Goal: Task Accomplishment & Management: Manage account settings

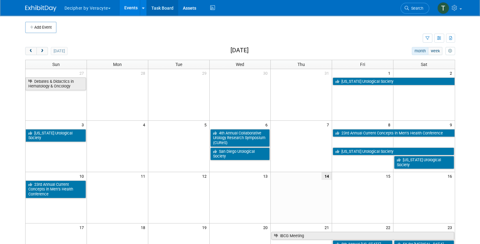
click at [167, 10] on link "Task Board" at bounding box center [162, 8] width 31 height 16
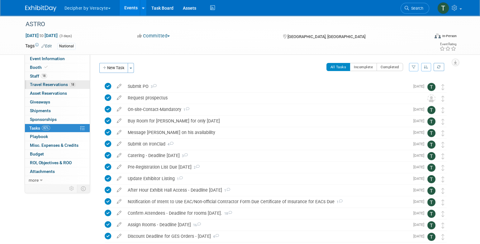
click at [73, 88] on link "18 Travel Reservations 18" at bounding box center [57, 84] width 65 height 8
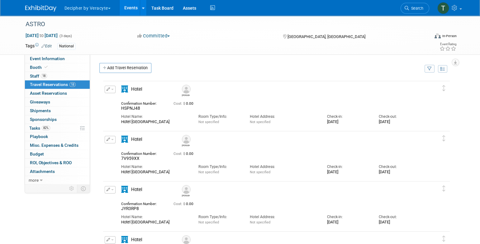
click at [141, 127] on div "Edit Reservation Adam HSPNJ48" at bounding box center [271, 107] width 337 height 42
click at [142, 126] on div "Edit Reservation Adam HSPNJ48" at bounding box center [271, 107] width 337 height 42
click at [142, 125] on div "Edit Reservation Adam HSPNJ48" at bounding box center [271, 107] width 337 height 42
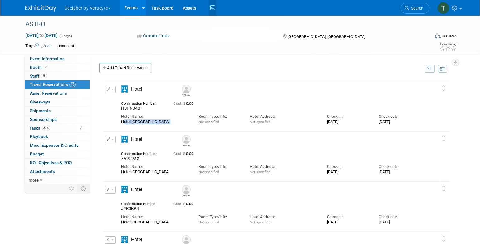
copy div "Hotel Nikko San Francisco"
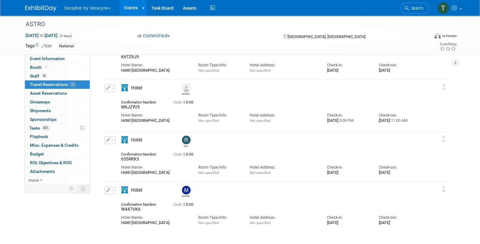
click at [131, 159] on span "655RRX3" at bounding box center [130, 158] width 18 height 5
copy span "655RRX3"
click at [132, 209] on span "W447VK6" at bounding box center [130, 209] width 19 height 5
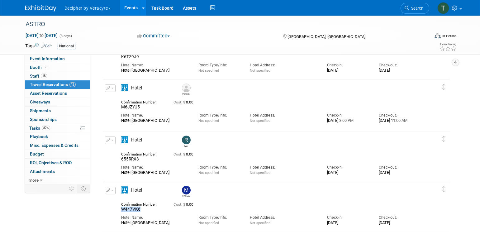
click at [132, 209] on span "W447VK6" at bounding box center [130, 209] width 19 height 5
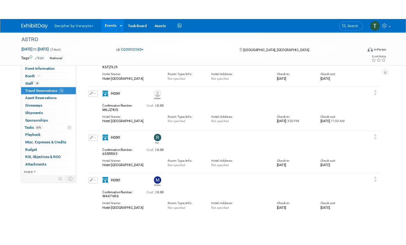
scroll to position [274, 0]
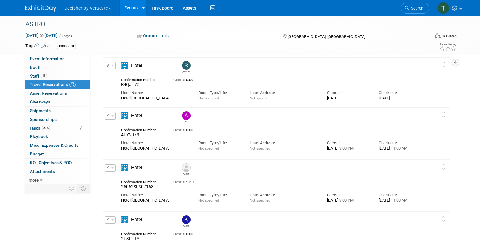
click at [135, 135] on span "4UYVJ73" at bounding box center [130, 134] width 18 height 5
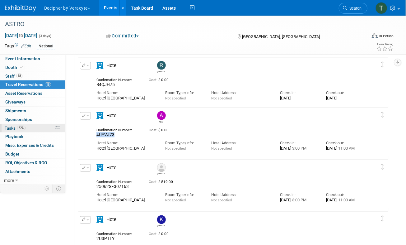
click at [17, 126] on span "Tasks 82%" at bounding box center [15, 128] width 21 height 5
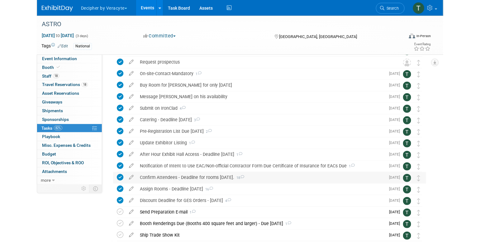
scroll to position [70, 0]
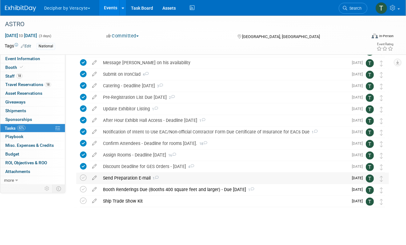
click at [147, 182] on div "Send Preparation E-mail 1" at bounding box center [224, 178] width 249 height 11
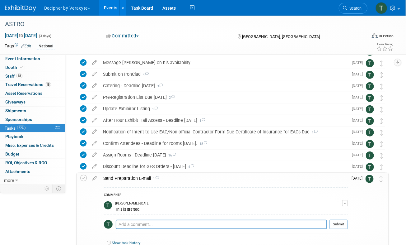
click at [147, 182] on div "Send Preparation E-mail 1" at bounding box center [224, 178] width 248 height 11
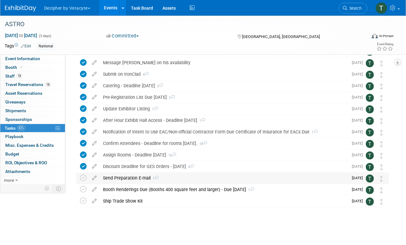
click at [144, 181] on div "Send Preparation E-mail 1" at bounding box center [224, 178] width 249 height 11
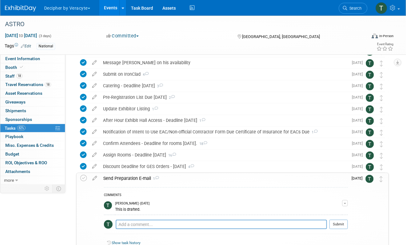
click at [144, 181] on div "Send Preparation E-mail 1" at bounding box center [224, 178] width 248 height 11
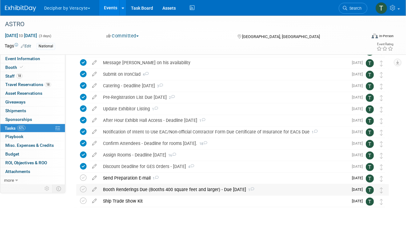
click at [143, 186] on div "Booth Renderings Due (Booths 400 square feet and larger) - Due August 25 1" at bounding box center [224, 189] width 249 height 11
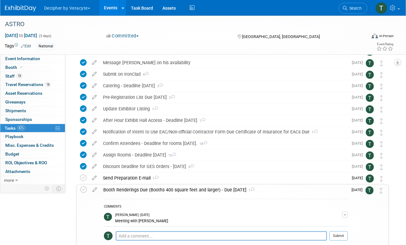
click at [143, 186] on div "Booth Renderings Due (Booths 400 square feet and larger) - Due August 25 1" at bounding box center [224, 189] width 248 height 11
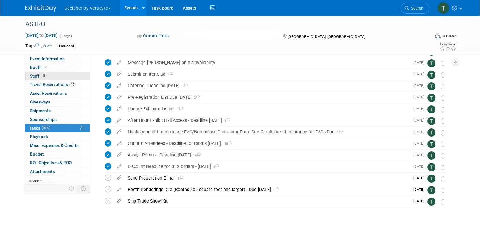
click at [64, 75] on link "18 Staff 18" at bounding box center [57, 76] width 65 height 8
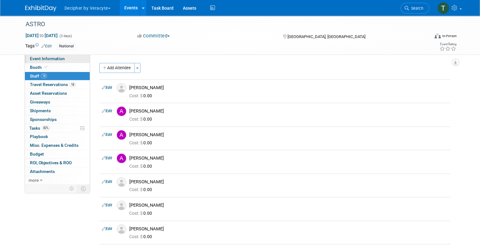
click at [74, 59] on link "Event Information" at bounding box center [57, 59] width 65 height 8
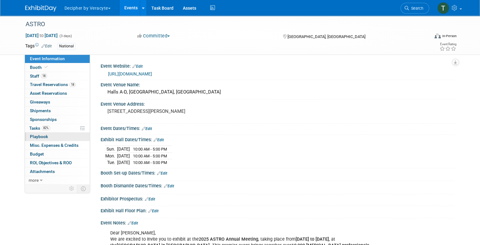
click at [66, 134] on link "0 Playbook 0" at bounding box center [57, 136] width 65 height 8
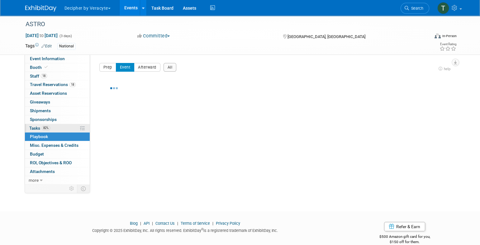
click at [66, 131] on link "82% Tasks 82%" at bounding box center [57, 128] width 65 height 8
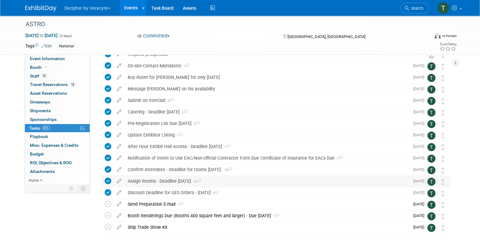
scroll to position [70, 0]
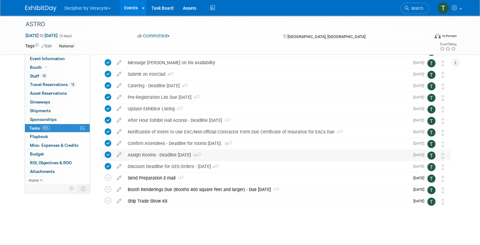
click at [160, 155] on div "Assign Rooms - Deadline August 8th 16" at bounding box center [267, 155] width 285 height 11
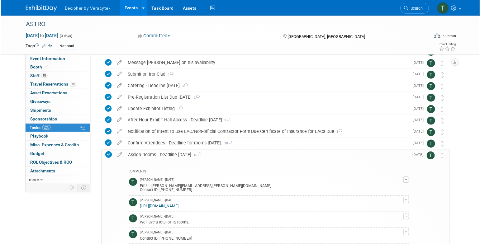
scroll to position [113, 0]
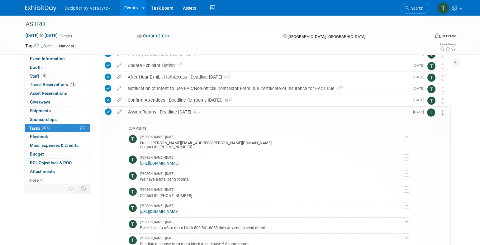
click at [170, 163] on link "https://jems.jspargo.com/JemsCFW/ManageBlock/Default.aspx?ec=hasBlock" at bounding box center [159, 163] width 39 height 4
click at [174, 208] on div "https://jems.jspargo.com/jemscfw/ManageBlock/default.aspx?AppType=exh&ShowId=620" at bounding box center [272, 211] width 264 height 6
click at [174, 209] on link "https://jems.jspargo.com/jemscfw/ManageBlock/default.aspx?AppType=exh&ShowId=620" at bounding box center [159, 211] width 39 height 4
click at [41, 84] on span "Travel Reservations 18" at bounding box center [53, 84] width 46 height 5
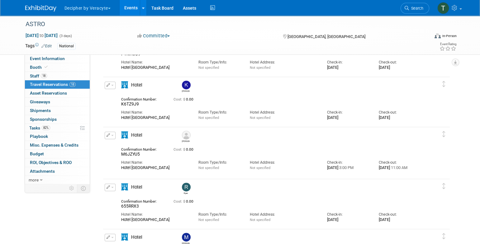
scroll to position [714, 0]
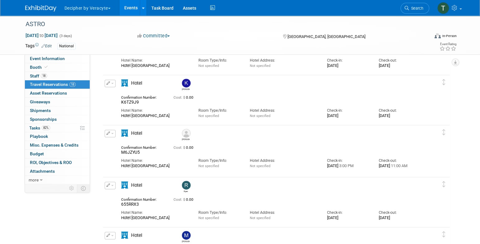
click at [109, 183] on button "button" at bounding box center [110, 185] width 11 height 7
click at [113, 195] on icon "button" at bounding box center [111, 196] width 5 height 4
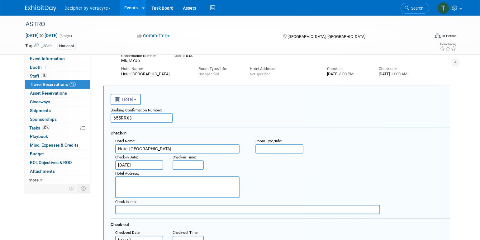
scroll to position [820, 0]
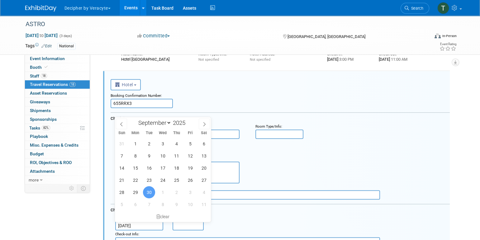
click at [141, 222] on input "Sep 30, 2025" at bounding box center [139, 225] width 48 height 9
click at [164, 195] on span "1" at bounding box center [163, 192] width 12 height 12
type input "Oct 1, 2025"
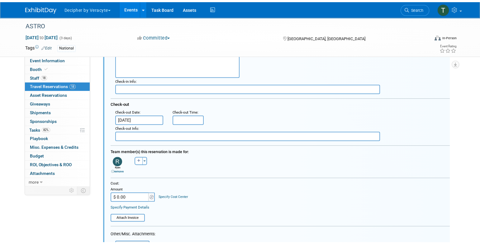
scroll to position [1014, 0]
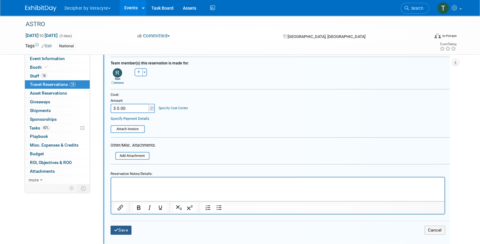
click at [127, 227] on button "Save" at bounding box center [121, 230] width 21 height 9
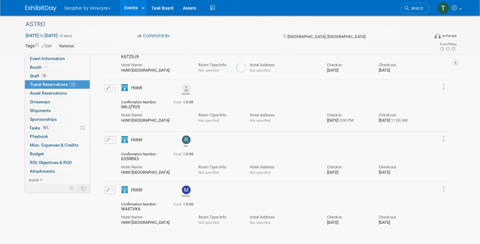
scroll to position [759, 0]
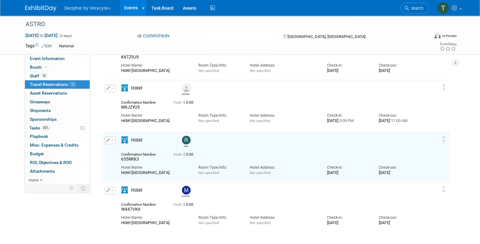
click at [115, 190] on button "button" at bounding box center [110, 190] width 11 height 7
click at [113, 197] on button "Edit Reservation" at bounding box center [131, 201] width 53 height 9
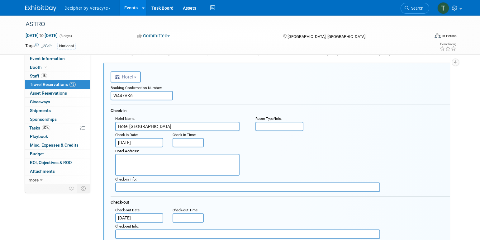
scroll to position [916, 0]
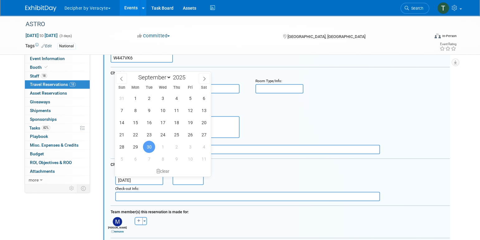
click at [128, 180] on input "Sep 30, 2025" at bounding box center [139, 180] width 48 height 9
click at [162, 145] on span "1" at bounding box center [163, 147] width 12 height 12
type input "Oct 1, 2025"
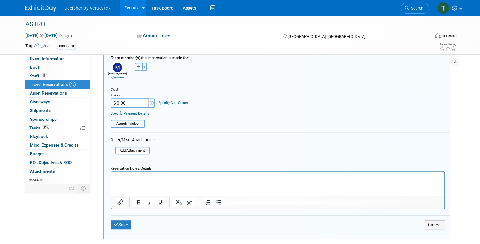
scroll to position [1071, 0]
click at [121, 220] on button "Save" at bounding box center [121, 224] width 21 height 9
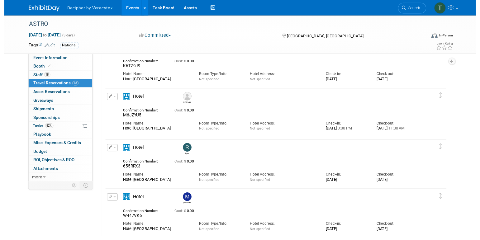
scroll to position [274, 0]
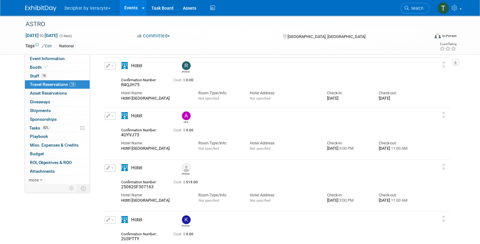
click at [114, 117] on button "button" at bounding box center [110, 115] width 11 height 7
click at [115, 122] on button "Edit Reservation" at bounding box center [131, 126] width 53 height 9
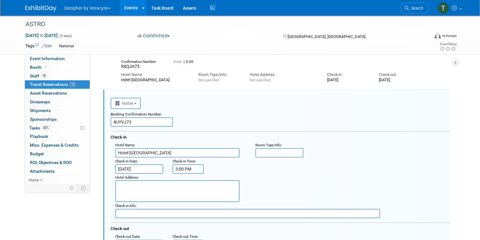
scroll to position [311, 0]
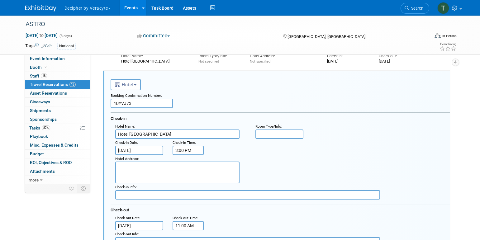
click at [147, 226] on input "Sep 30, 2025" at bounding box center [139, 225] width 48 height 9
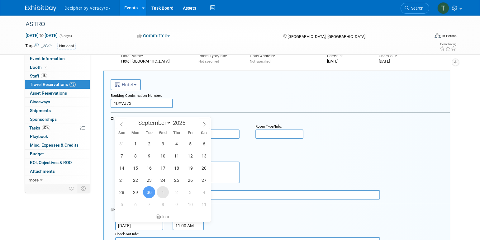
click at [157, 192] on span "1" at bounding box center [163, 192] width 12 height 12
type input "Oct 1, 2025"
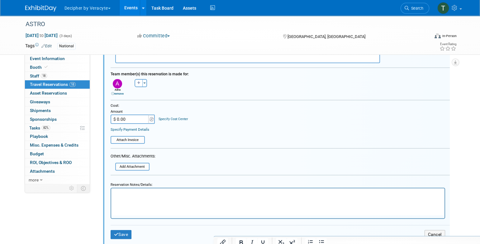
scroll to position [495, 0]
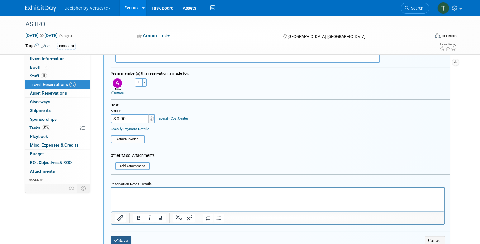
click at [125, 239] on button "Save" at bounding box center [121, 240] width 21 height 9
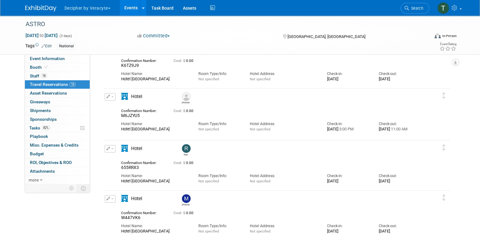
scroll to position [759, 0]
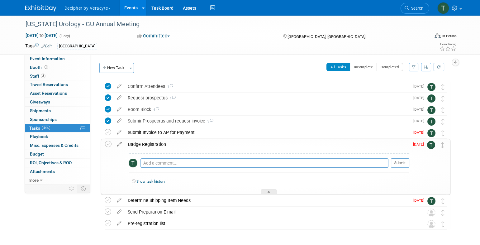
click at [121, 144] on icon at bounding box center [119, 143] width 11 height 8
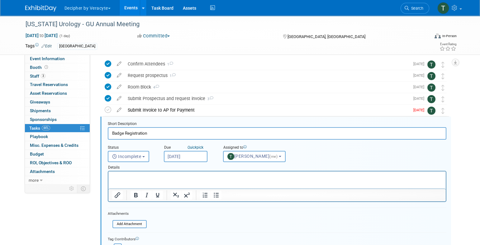
scroll to position [47, 0]
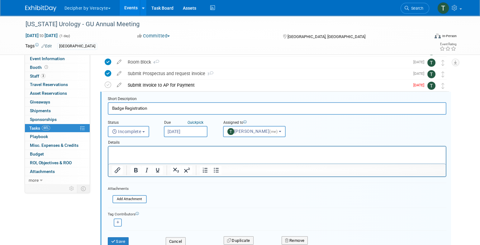
click at [202, 132] on input "[DATE]" at bounding box center [186, 131] width 44 height 11
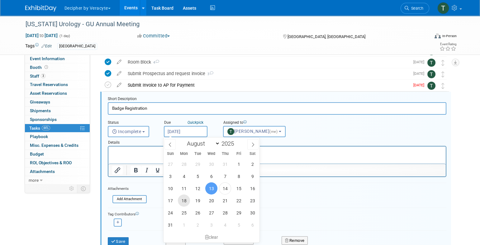
click at [186, 202] on span "18" at bounding box center [184, 200] width 12 height 12
type input "Aug 18, 2025"
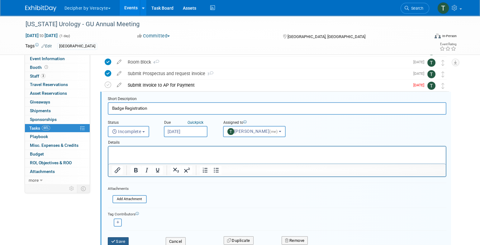
click at [126, 237] on button "Save" at bounding box center [118, 241] width 21 height 9
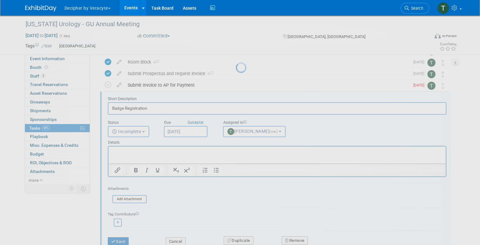
click at [236, 237] on div at bounding box center [240, 122] width 9 height 245
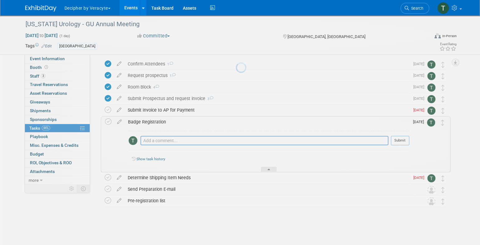
scroll to position [22, 0]
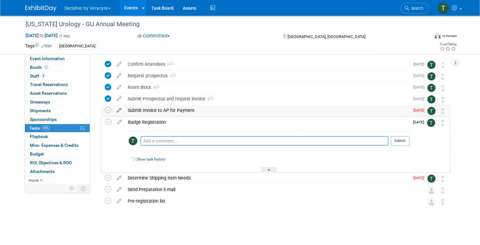
click at [120, 110] on icon at bounding box center [119, 109] width 11 height 8
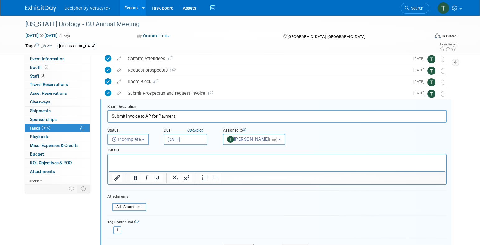
scroll to position [36, 0]
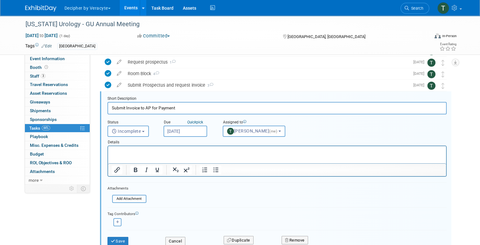
click at [196, 132] on input "[DATE]" at bounding box center [186, 131] width 44 height 11
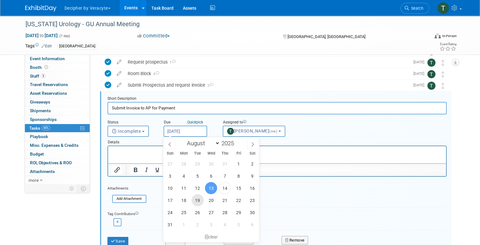
click at [194, 201] on span "19" at bounding box center [198, 200] width 12 height 12
type input "Aug 19, 2025"
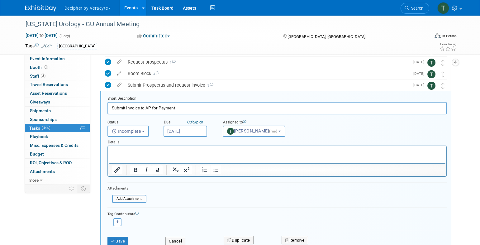
click at [127, 235] on div "Save" at bounding box center [132, 239] width 58 height 13
click at [127, 237] on button "Save" at bounding box center [117, 241] width 21 height 9
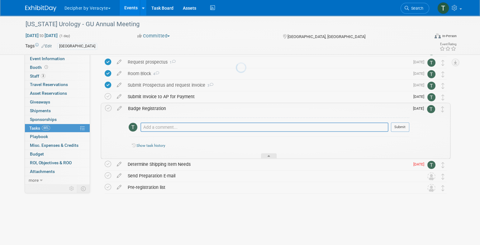
scroll to position [22, 0]
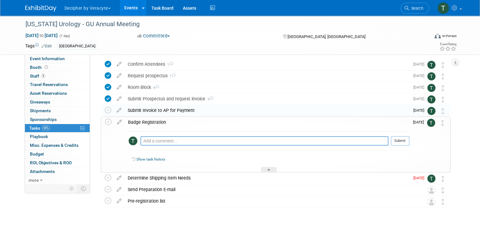
click at [145, 114] on div "Submit Invoice to AP for Payment" at bounding box center [267, 110] width 285 height 11
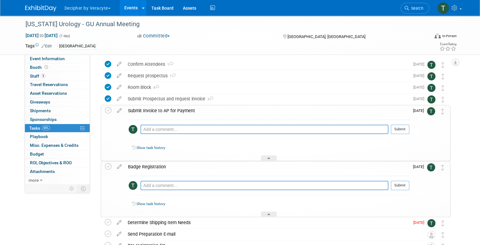
scroll to position [36, 0]
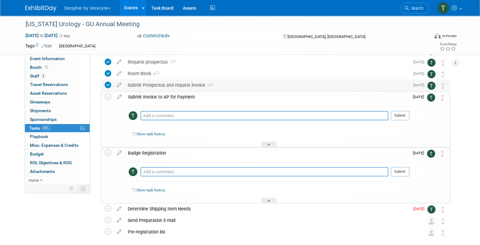
click at [149, 89] on div "Submit Prospectus and request invoice 3" at bounding box center [267, 85] width 285 height 11
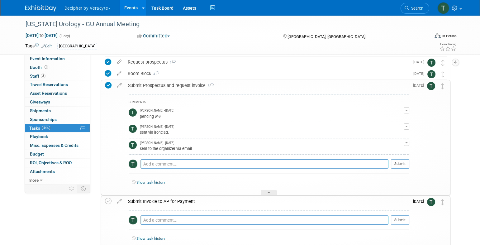
click at [150, 86] on div "Submit Prospectus and request invoice 3" at bounding box center [267, 85] width 284 height 11
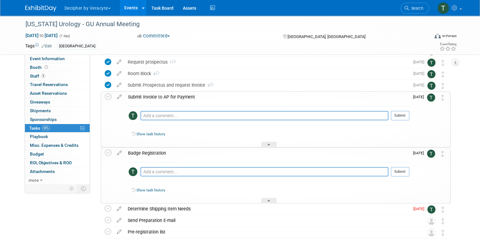
click at [151, 154] on div "Badge Registration" at bounding box center [267, 153] width 284 height 11
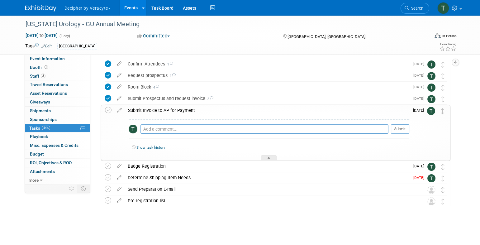
scroll to position [22, 0]
click at [156, 114] on div "Submit Invoice to AP for Payment" at bounding box center [267, 110] width 284 height 11
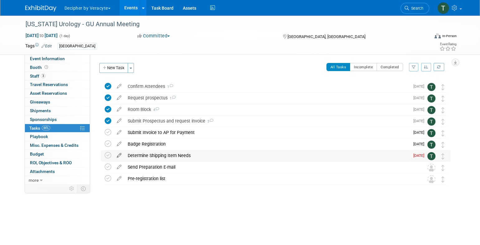
click at [118, 157] on icon at bounding box center [119, 154] width 11 height 8
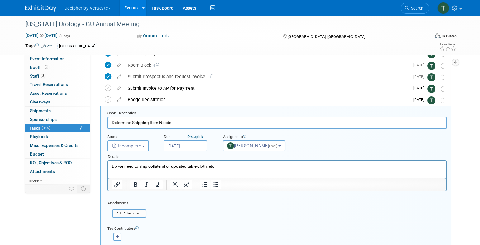
scroll to position [59, 0]
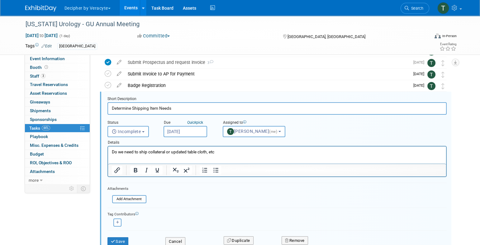
click at [203, 129] on input "Aug 14, 2025" at bounding box center [186, 131] width 44 height 11
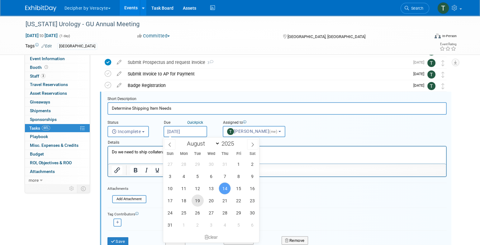
click at [200, 204] on span "19" at bounding box center [198, 200] width 12 height 12
type input "[DATE]"
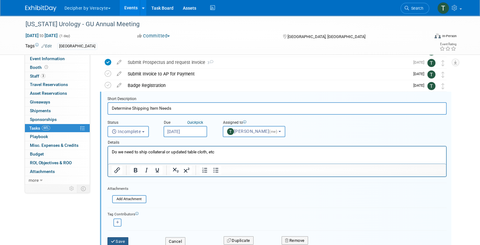
click at [127, 239] on button "Save" at bounding box center [117, 241] width 21 height 9
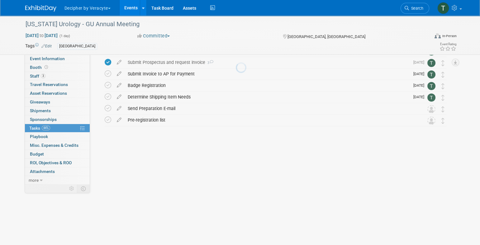
scroll to position [0, 0]
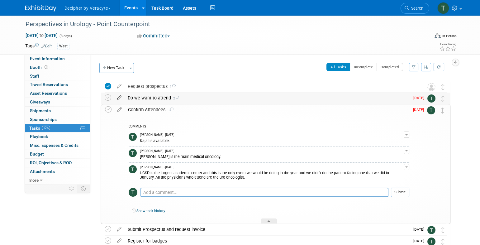
click at [120, 99] on icon at bounding box center [119, 97] width 11 height 8
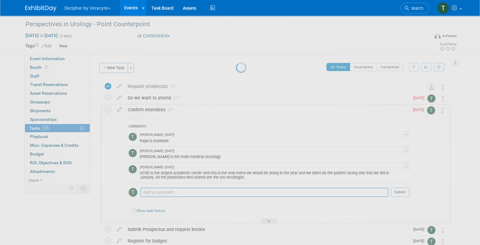
select select "7"
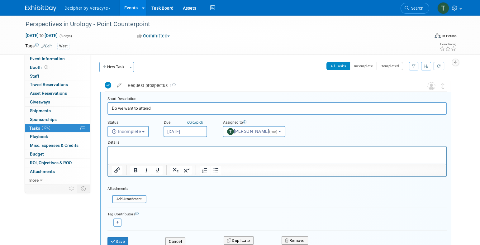
scroll to position [1, 0]
click at [180, 128] on input "Aug 14, 2025" at bounding box center [186, 131] width 44 height 11
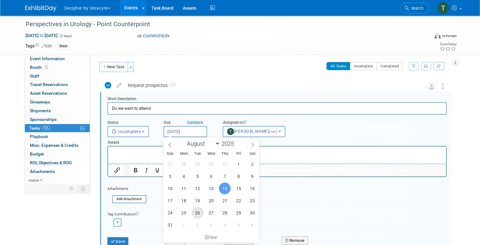
click at [198, 210] on span "26" at bounding box center [198, 213] width 12 height 12
type input "Aug 26, 2025"
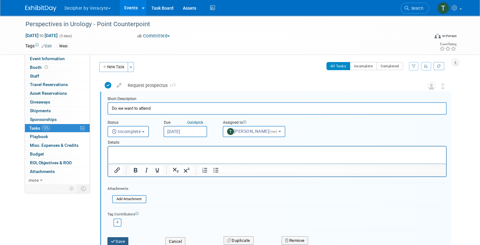
click at [124, 241] on button "Save" at bounding box center [117, 241] width 21 height 9
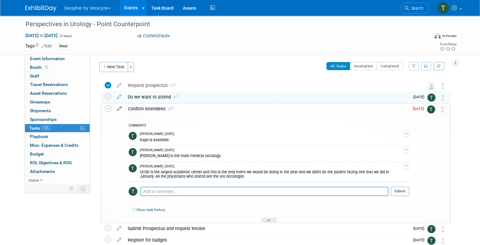
click at [121, 106] on icon at bounding box center [119, 107] width 11 height 8
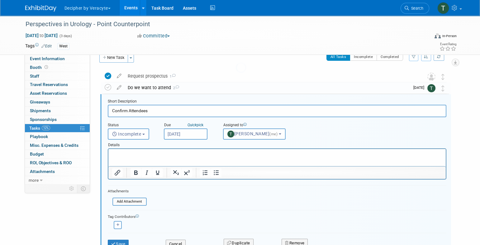
scroll to position [13, 0]
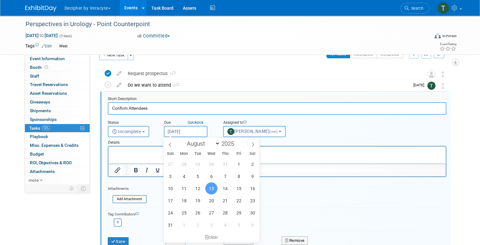
click at [187, 133] on input "[DATE]" at bounding box center [186, 131] width 44 height 11
click at [199, 203] on span "19" at bounding box center [198, 200] width 12 height 12
type input "Aug 19, 2025"
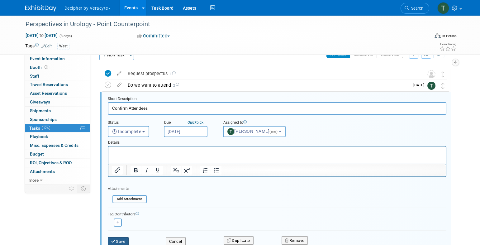
click at [124, 238] on button "Save" at bounding box center [118, 241] width 21 height 9
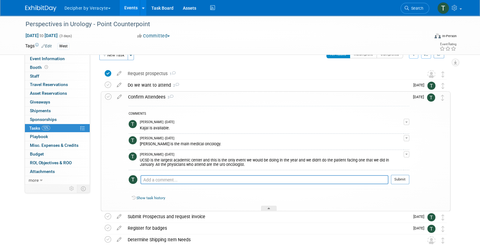
click at [153, 99] on div "Confirm Attendees 3" at bounding box center [267, 97] width 284 height 11
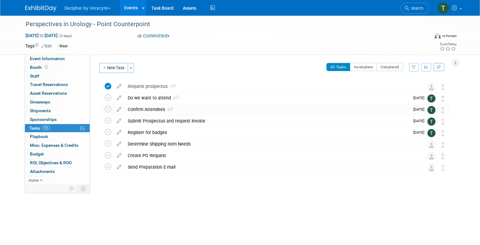
scroll to position [0, 0]
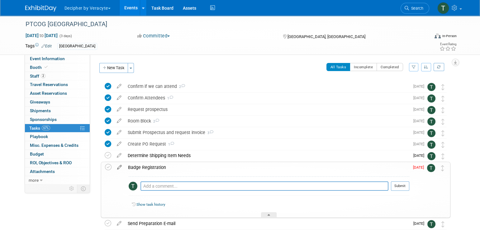
click at [119, 167] on icon at bounding box center [119, 166] width 11 height 8
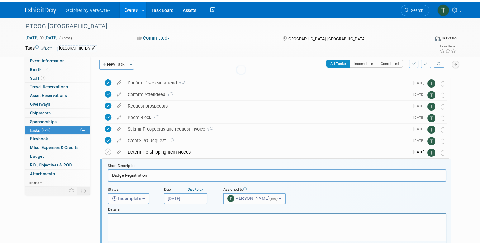
scroll to position [70, 0]
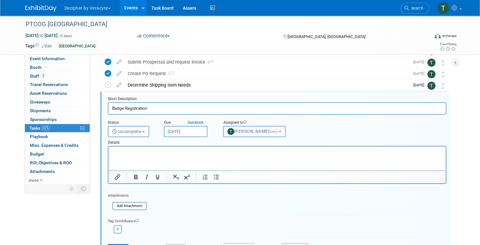
click at [190, 130] on input "[DATE]" at bounding box center [186, 131] width 44 height 11
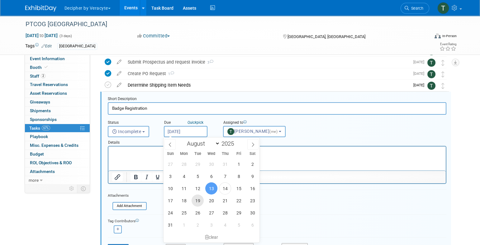
click at [192, 202] on span "19" at bounding box center [198, 200] width 12 height 12
type input "[DATE]"
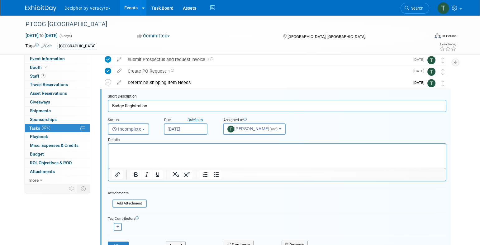
scroll to position [77, 0]
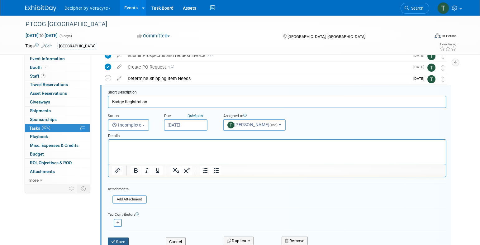
click at [127, 241] on button "Save" at bounding box center [118, 241] width 21 height 9
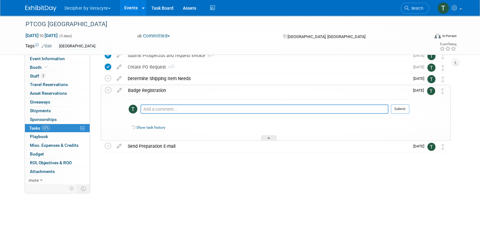
scroll to position [22, 0]
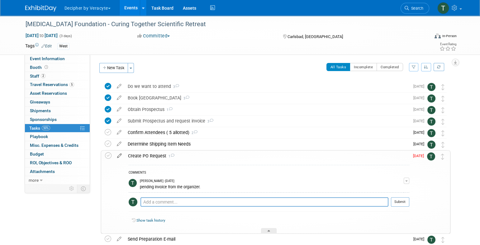
click at [120, 158] on icon at bounding box center [119, 154] width 11 height 8
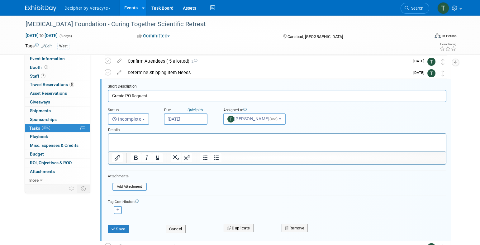
scroll to position [72, 0]
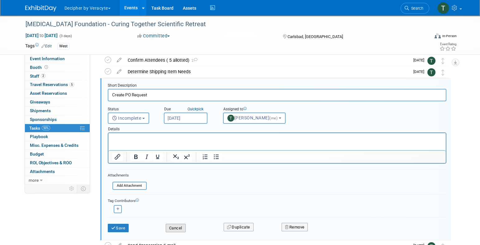
click at [175, 224] on button "Cancel" at bounding box center [176, 228] width 20 height 9
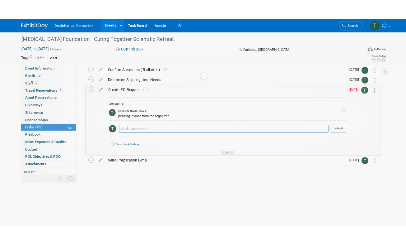
scroll to position [38, 0]
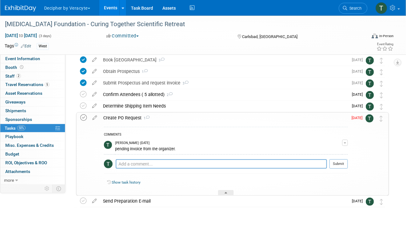
click at [85, 116] on icon at bounding box center [83, 117] width 7 height 7
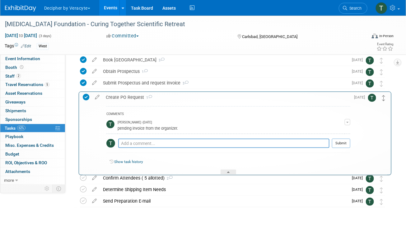
drag, startPoint x: 381, startPoint y: 118, endPoint x: 384, endPoint y: 97, distance: 21.7
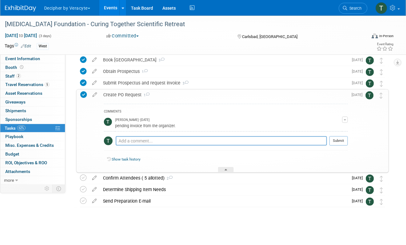
click at [178, 133] on div "COMMENTS [PERSON_NAME] - [DATE] pending invoice from the organizer. Edit Commen…" at bounding box center [226, 129] width 244 height 50
click at [181, 137] on textarea at bounding box center [221, 140] width 211 height 9
paste textarea "3697"
drag, startPoint x: 124, startPoint y: 140, endPoint x: 107, endPoint y: 141, distance: 16.8
click at [107, 141] on tr "{P #3697 Pro tip: Press Ctrl-Enter to submit comment. Submit" at bounding box center [226, 143] width 244 height 14
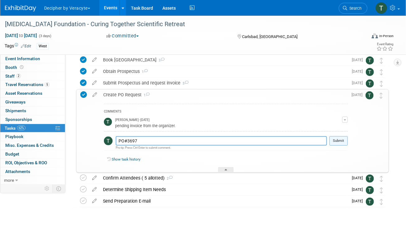
type textarea "PO#3697"
click at [330, 143] on button "Submit" at bounding box center [339, 140] width 18 height 9
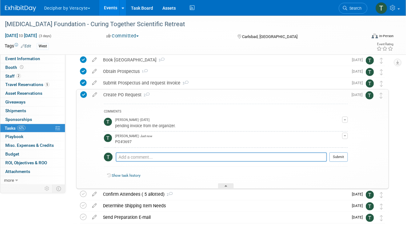
click at [122, 90] on div "Create PO Request 2" at bounding box center [224, 94] width 248 height 11
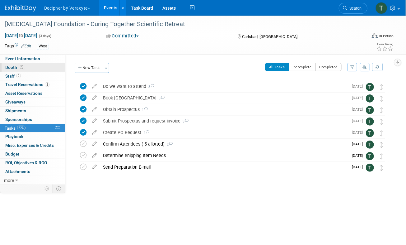
click at [39, 64] on link "Booth" at bounding box center [32, 67] width 65 height 8
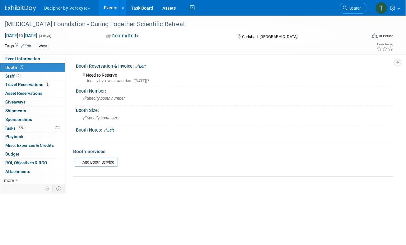
click at [143, 64] on link "Edit" at bounding box center [140, 66] width 10 height 4
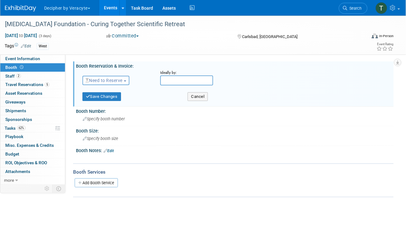
click at [105, 82] on span "Need to Reserve" at bounding box center [104, 80] width 37 height 5
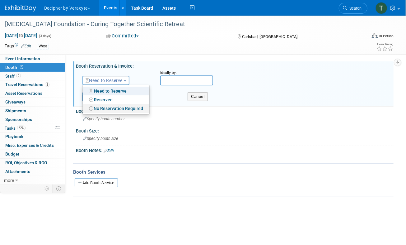
click at [109, 104] on link "No Reservation Required" at bounding box center [116, 108] width 67 height 9
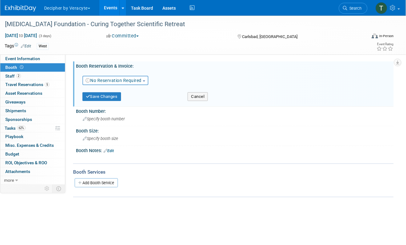
click at [112, 77] on button "No Reservation Required" at bounding box center [116, 80] width 66 height 9
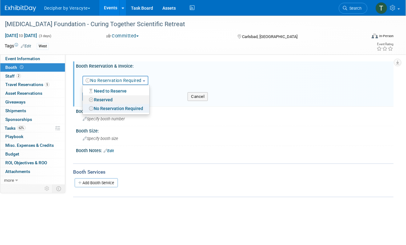
click at [110, 96] on link "Reserved" at bounding box center [116, 99] width 67 height 9
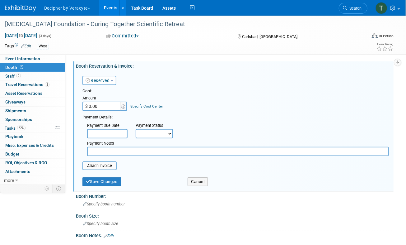
click at [103, 107] on input "$ 0.00" at bounding box center [102, 106] width 39 height 9
type input "$ 30,000.00"
click at [117, 184] on button "Save Changes" at bounding box center [102, 181] width 39 height 9
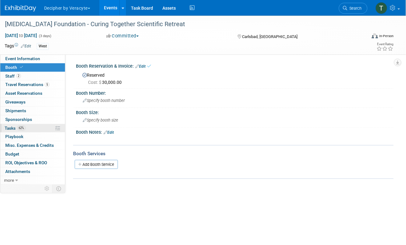
click at [23, 126] on span "62%" at bounding box center [21, 128] width 8 height 5
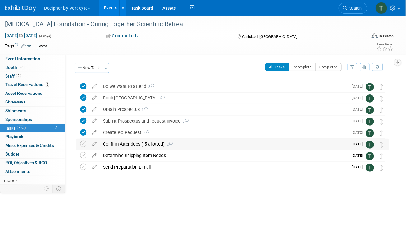
click at [128, 148] on div "Confirm Attendees ( 5 allotted) 2" at bounding box center [224, 144] width 249 height 11
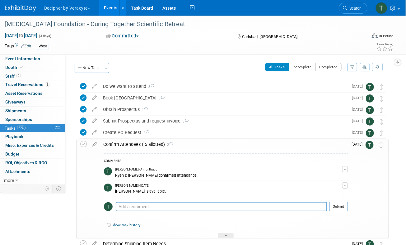
click at [128, 148] on div "Confirm Attendees ( 5 allotted) 2" at bounding box center [224, 144] width 248 height 11
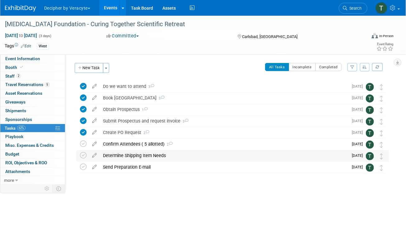
click at [131, 154] on div "Determine Shipping Item Needs" at bounding box center [224, 155] width 249 height 11
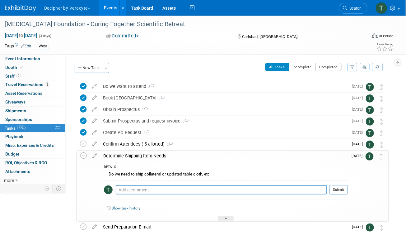
click at [131, 154] on div "Determine Shipping Item Needs" at bounding box center [224, 155] width 248 height 11
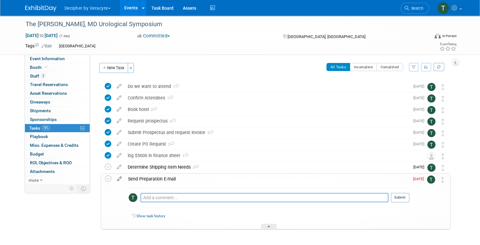
click at [122, 178] on icon at bounding box center [119, 177] width 11 height 8
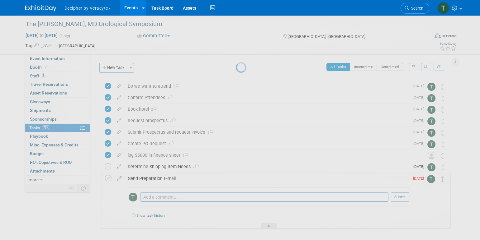
select select "7"
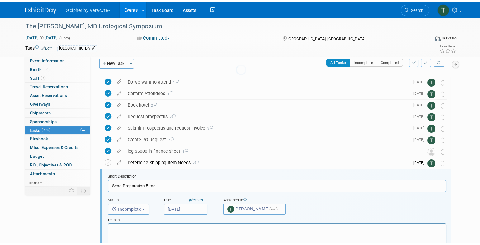
scroll to position [82, 0]
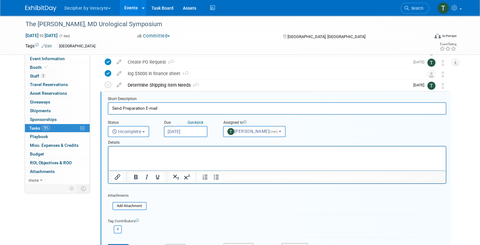
click at [203, 132] on input "[DATE]" at bounding box center [186, 131] width 44 height 11
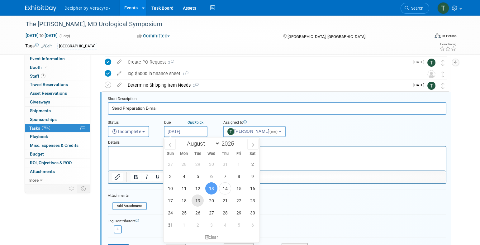
drag, startPoint x: 195, startPoint y: 203, endPoint x: 190, endPoint y: 204, distance: 5.1
click at [195, 203] on span "19" at bounding box center [198, 200] width 12 height 12
type input "Aug 19, 2025"
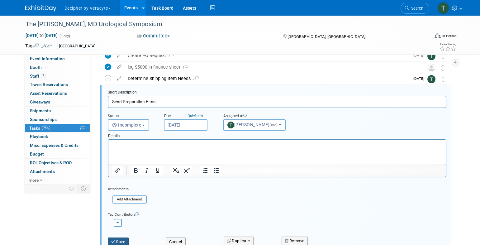
click at [122, 242] on button "Save" at bounding box center [118, 241] width 21 height 9
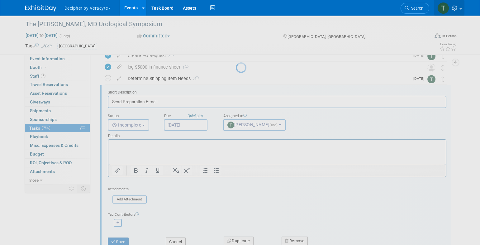
scroll to position [22, 0]
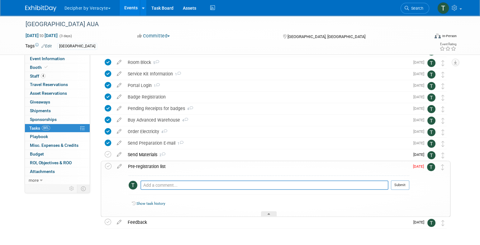
scroll to position [119, 0]
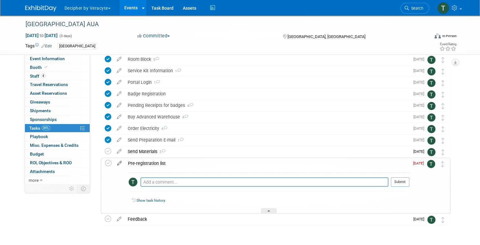
click at [120, 163] on icon at bounding box center [119, 162] width 11 height 8
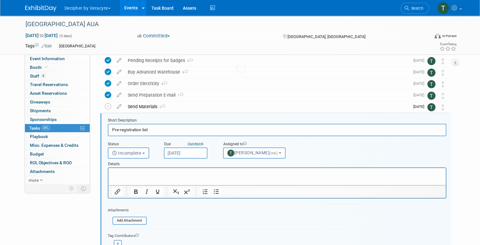
scroll to position [186, 0]
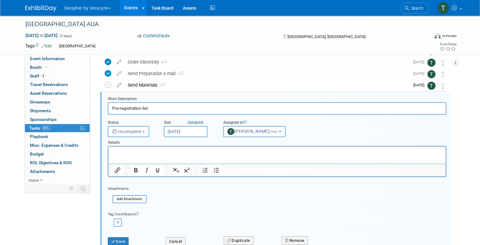
click at [201, 131] on input "[DATE]" at bounding box center [186, 131] width 44 height 11
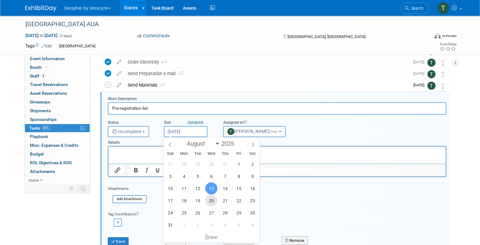
click at [208, 199] on span "20" at bounding box center [211, 200] width 12 height 12
type input "[DATE]"
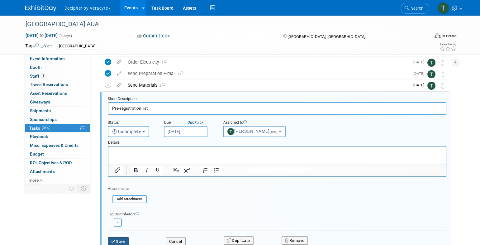
click at [124, 238] on button "Save" at bounding box center [118, 241] width 21 height 9
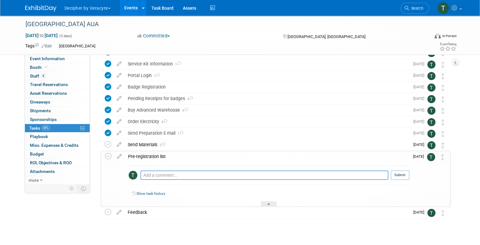
scroll to position [100, 0]
